Goal: Complete application form

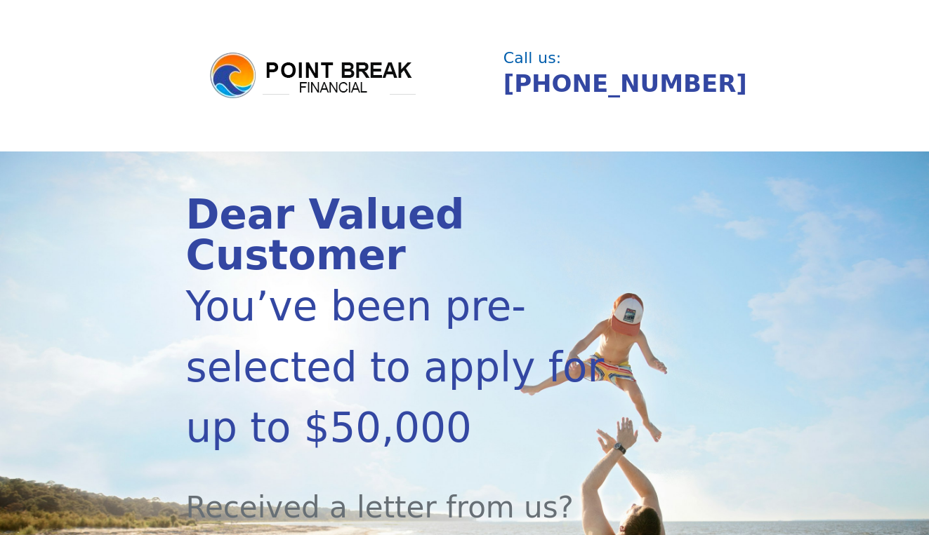
type input "0813K-153453"
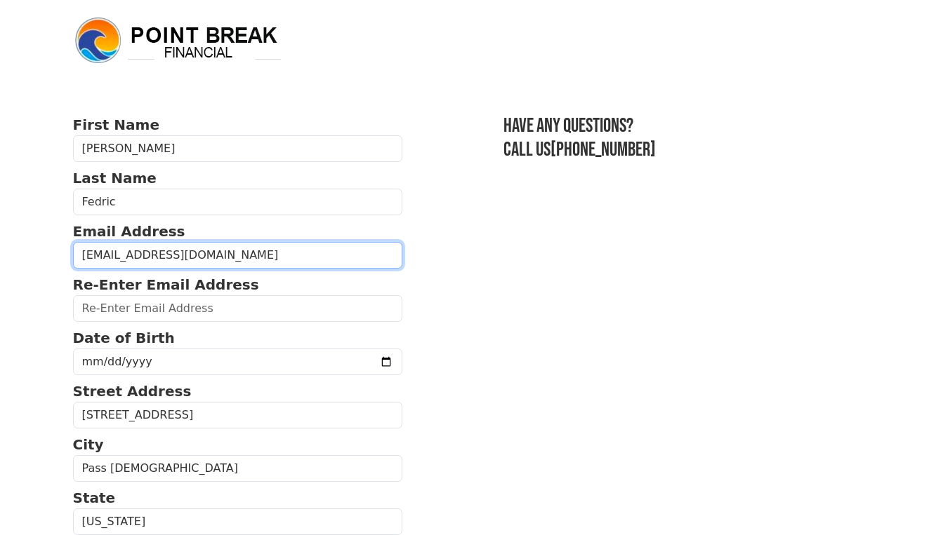
type input "reganfedric@gmail.com"
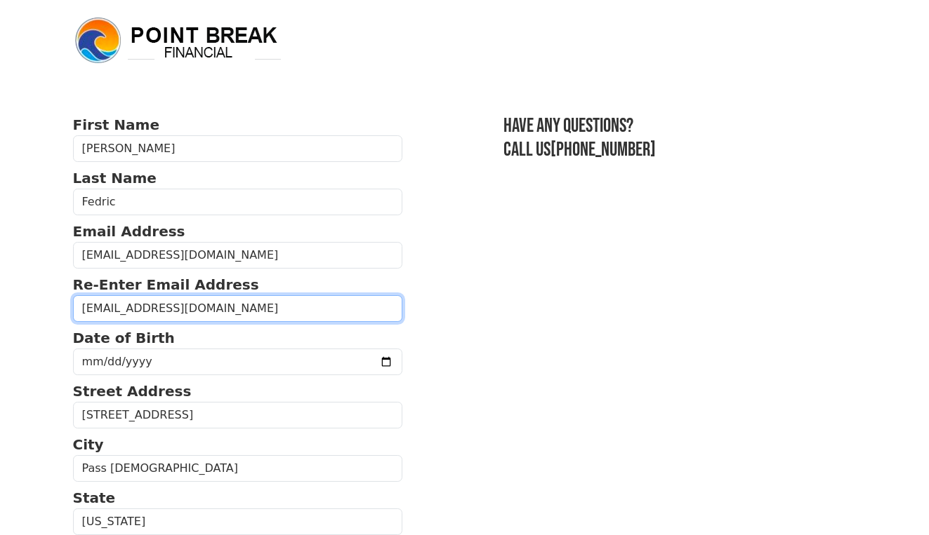
type input "reganfedric@gmail.com"
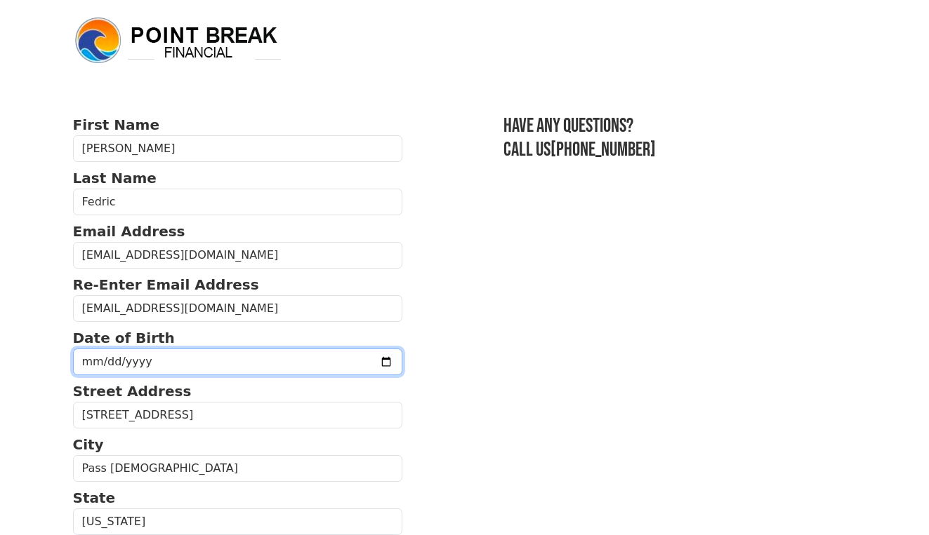
click at [147, 371] on input "date" at bounding box center [238, 362] width 330 height 27
click at [102, 364] on input "date" at bounding box center [238, 362] width 330 height 27
click at [140, 361] on input "date" at bounding box center [238, 362] width 330 height 27
click at [124, 361] on input "date" at bounding box center [238, 362] width 330 height 27
click at [144, 364] on input "0975-07-13" at bounding box center [238, 362] width 330 height 27
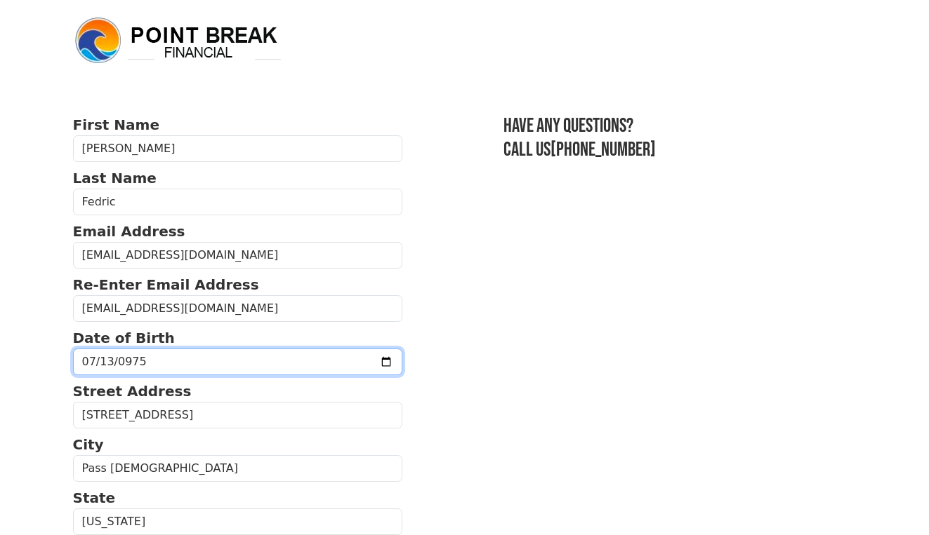
click at [121, 364] on input "0975-07-13" at bounding box center [238, 362] width 330 height 27
type input "1975-07-13"
click at [185, 358] on input "1975-07-13" at bounding box center [238, 362] width 330 height 27
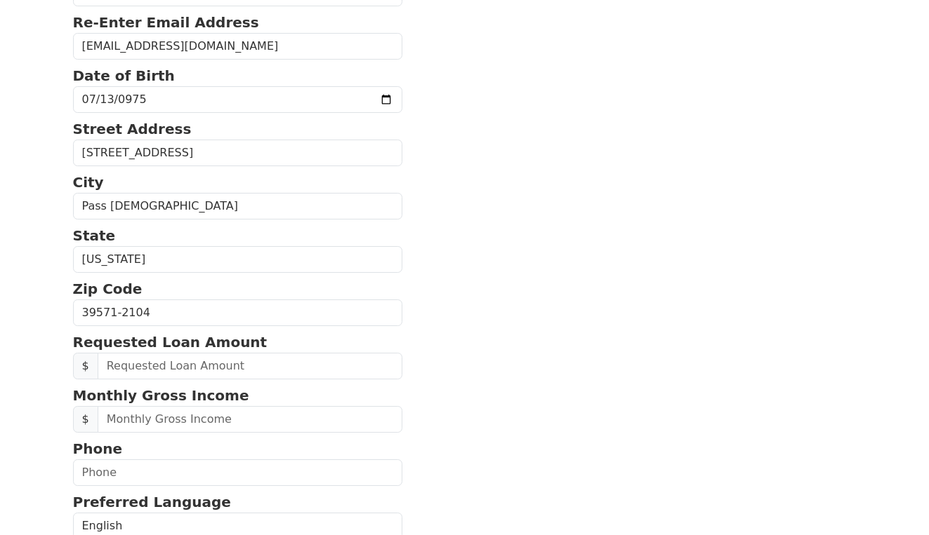
scroll to position [267, 0]
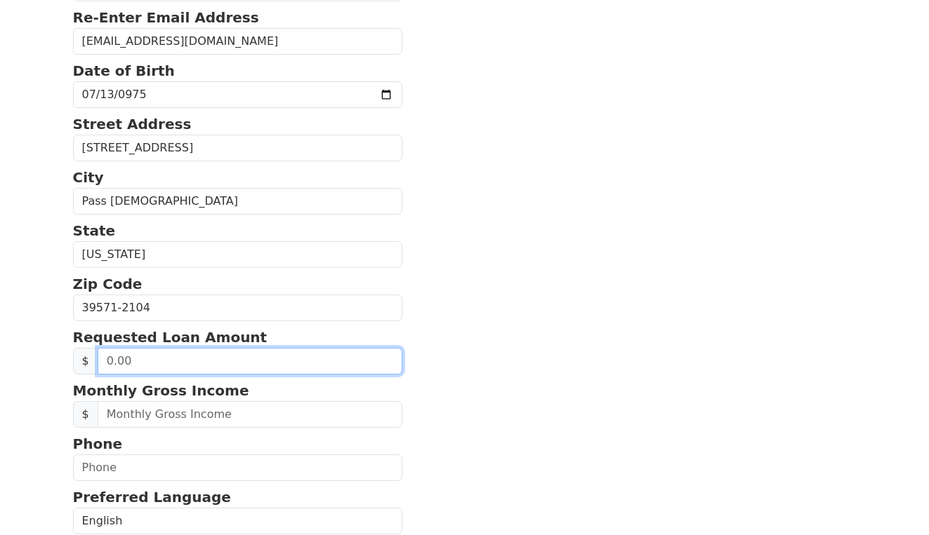
click at [199, 371] on input "text" at bounding box center [250, 361] width 305 height 27
type input "2.00"
type input "18,000.00"
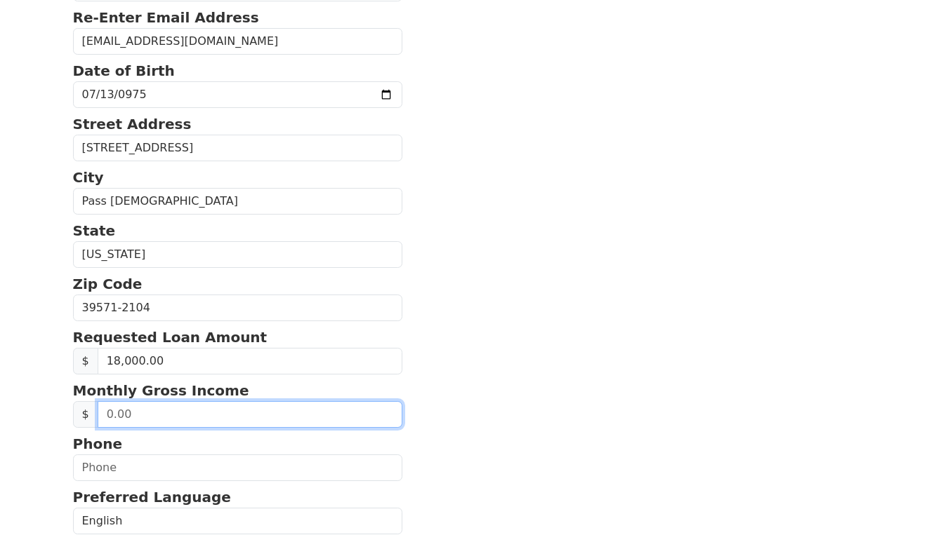
click at [198, 428] on input "text" at bounding box center [250, 414] width 305 height 27
click at [202, 428] on input "2,600.00" at bounding box center [250, 414] width 305 height 27
type input "2,700.00"
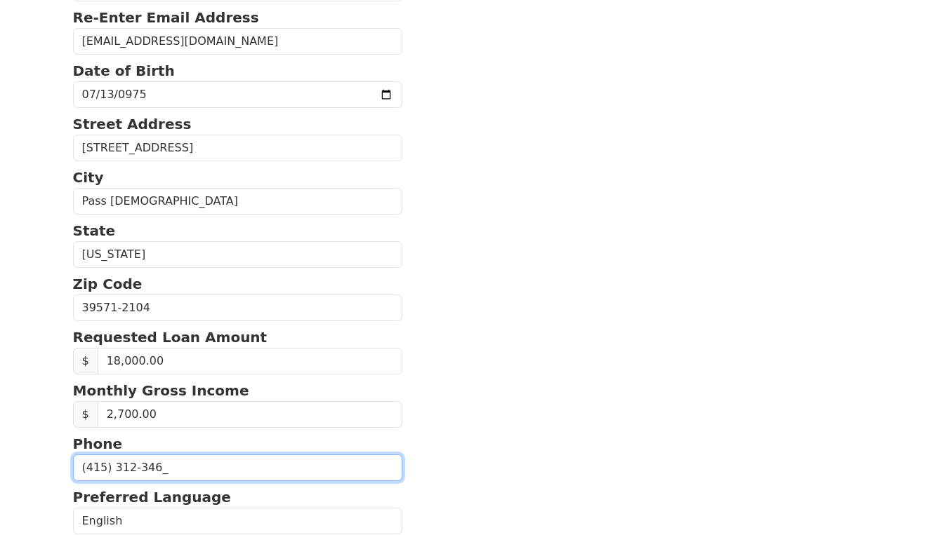
type input "(415) 312-3467"
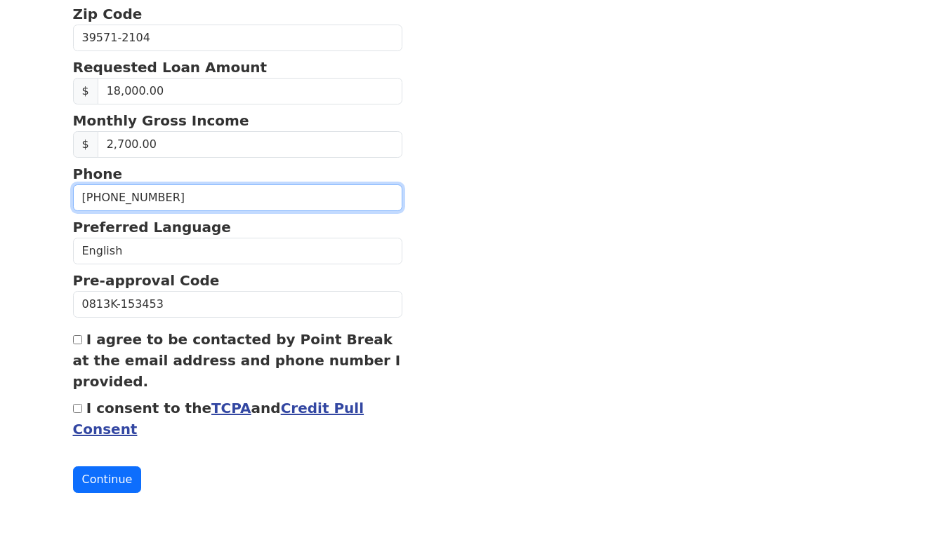
scroll to position [550, 0]
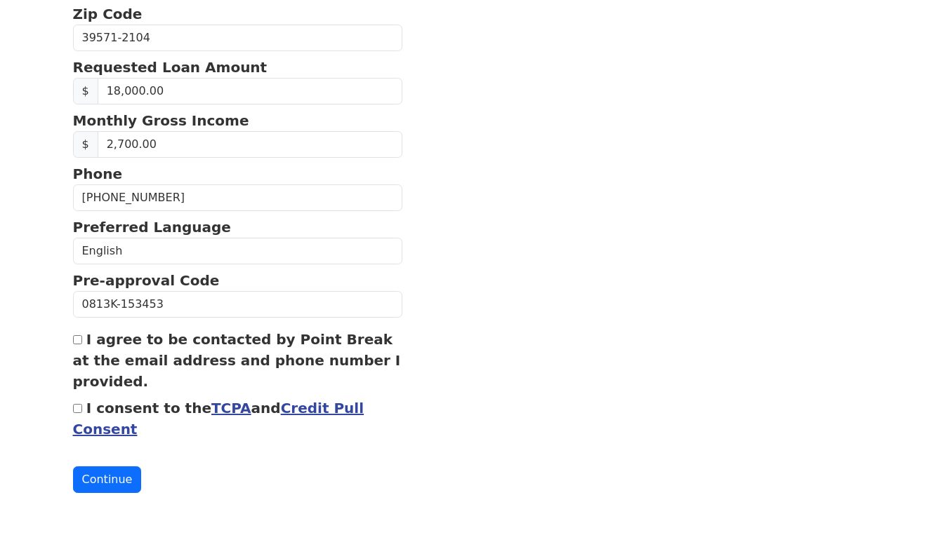
click at [76, 408] on input "I consent to the TCPA and Credit Pull Consent" at bounding box center [77, 408] width 9 height 9
checkbox input "true"
click at [74, 336] on input "I agree to be contacted by Point Break at the email address and phone number I …" at bounding box center [77, 339] width 9 height 9
click at [75, 338] on input "I agree to be contacted by Point Break at the email address and phone number I …" at bounding box center [77, 339] width 9 height 9
click at [109, 483] on button "Continue" at bounding box center [107, 480] width 69 height 27
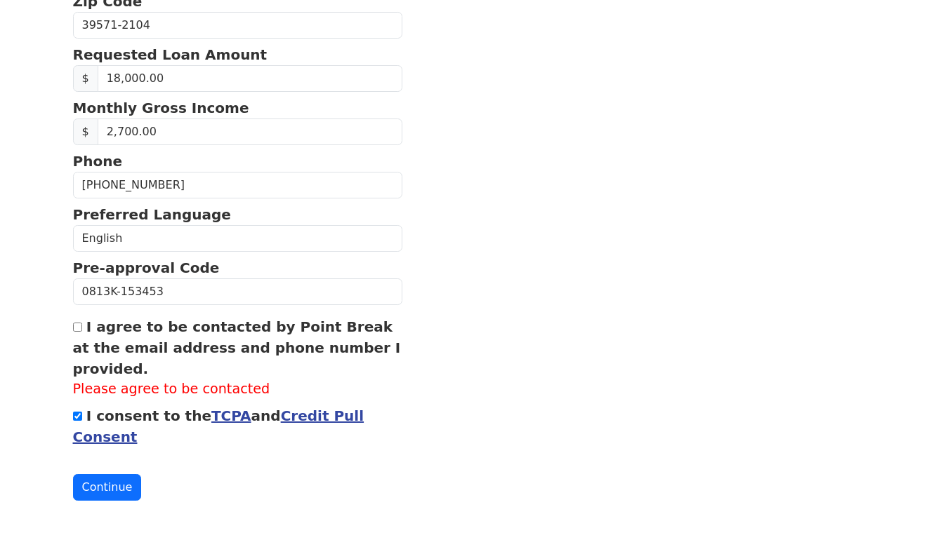
click at [73, 332] on input "I agree to be contacted by Point Break at the email address and phone number I …" at bounding box center [77, 327] width 9 height 9
checkbox input "true"
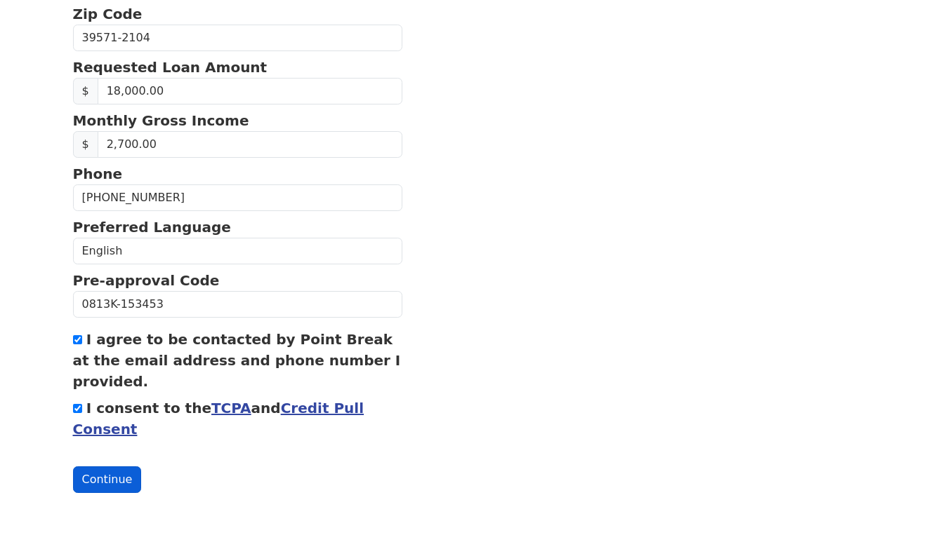
click at [102, 477] on button "Continue" at bounding box center [107, 480] width 69 height 27
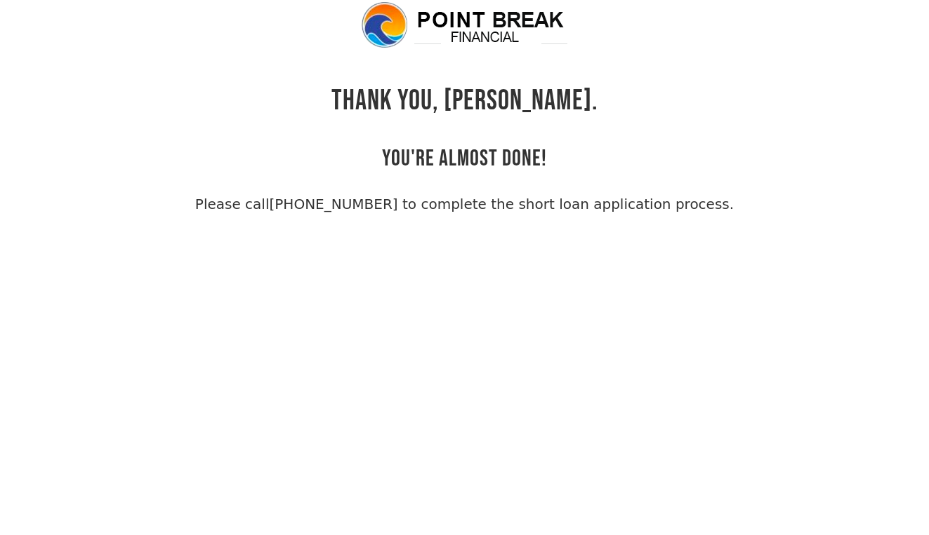
scroll to position [34, 0]
